Goal: Use online tool/utility: Utilize a website feature to perform a specific function

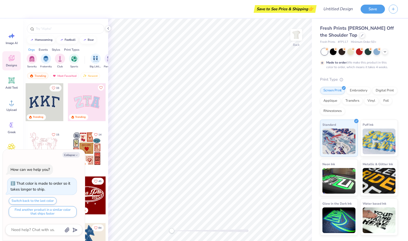
click at [93, 105] on div at bounding box center [87, 102] width 38 height 38
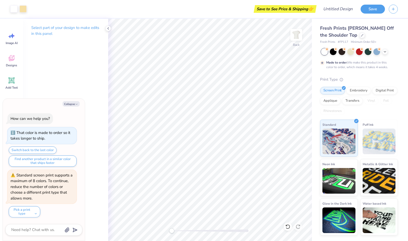
click at [13, 36] on icon at bounding box center [12, 36] width 4 height 5
type textarea "x"
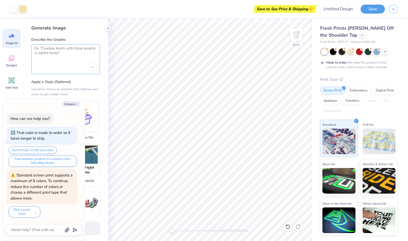
click at [61, 51] on textarea at bounding box center [66, 52] width 62 height 13
type textarea "[PERSON_NAME] in cute letters like the ones [PERSON_NAME] have for soroity"
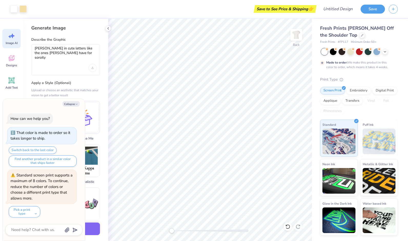
click at [73, 102] on button "Collapse" at bounding box center [71, 103] width 17 height 5
type textarea "x"
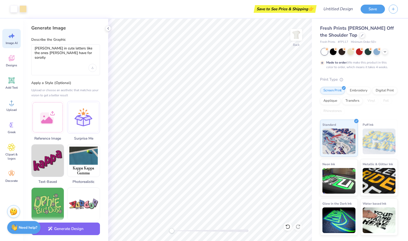
click at [75, 229] on button "Generate Design" at bounding box center [65, 229] width 69 height 13
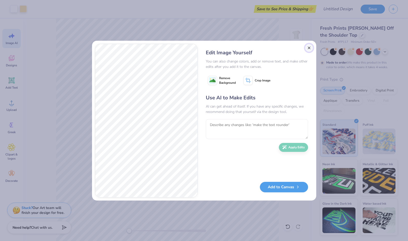
click at [309, 47] on button "Close" at bounding box center [309, 48] width 8 height 8
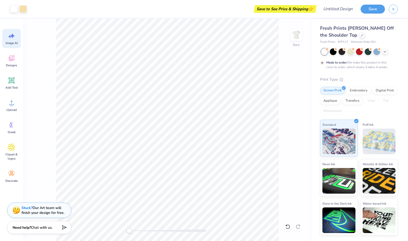
click at [14, 86] on span "Add Text" at bounding box center [11, 88] width 12 height 4
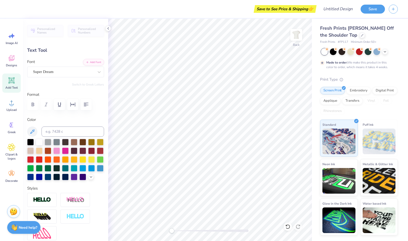
scroll to position [4, 1]
type textarea "T"
type textarea "PITT"
click at [51, 178] on div at bounding box center [48, 177] width 7 height 7
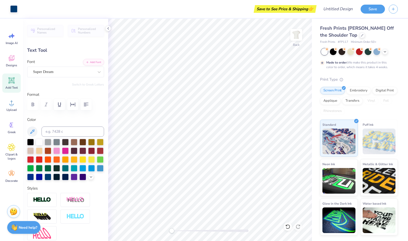
type input "4.21"
type input "12.8"
type input "8.30"
type input "4.11"
type input "3.80"
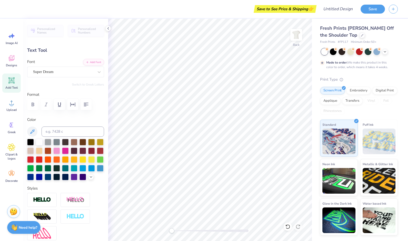
type input "11.76"
type input "5.83"
type input "2.00"
type input "0.0"
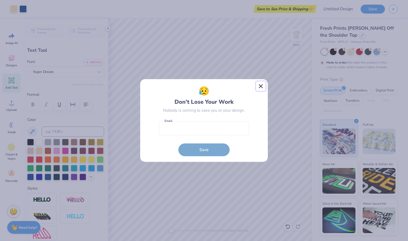
click at [260, 89] on button "Close" at bounding box center [261, 87] width 10 height 10
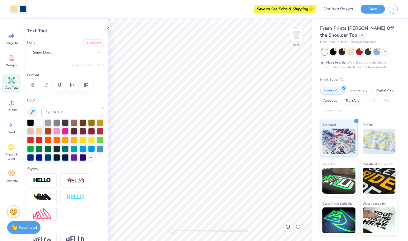
scroll to position [0, 0]
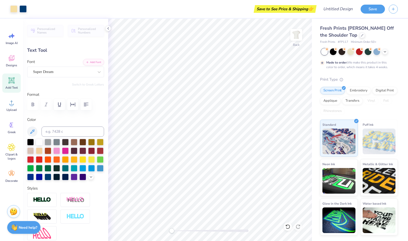
click at [95, 71] on div at bounding box center [99, 71] width 9 height 9
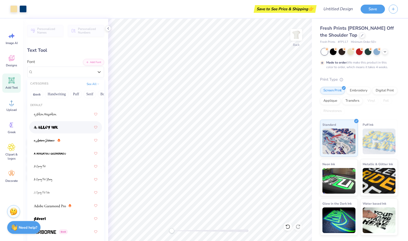
click at [70, 128] on div at bounding box center [66, 127] width 64 height 9
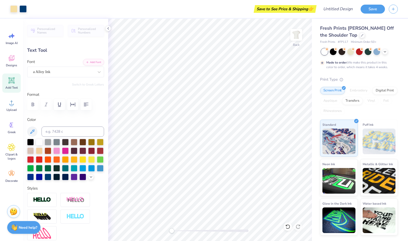
click at [80, 163] on div at bounding box center [83, 159] width 7 height 7
click at [88, 163] on div at bounding box center [91, 159] width 7 height 7
click at [77, 160] on div at bounding box center [74, 159] width 7 height 7
click at [69, 160] on div at bounding box center [65, 159] width 7 height 7
click at [97, 71] on icon at bounding box center [99, 72] width 5 height 5
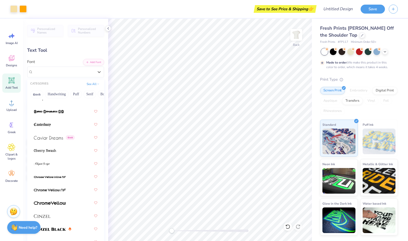
scroll to position [767, 0]
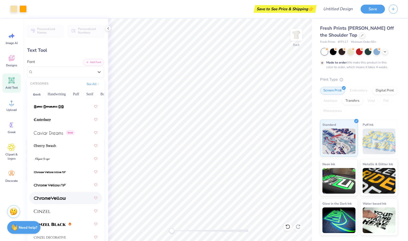
click at [55, 196] on span at bounding box center [50, 198] width 32 height 5
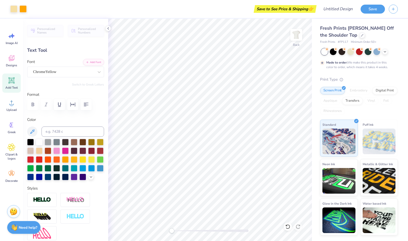
click at [273, 11] on div "Save to See Price & Shipping 👉" at bounding box center [285, 9] width 60 height 8
